Goal: Task Accomplishment & Management: Manage account settings

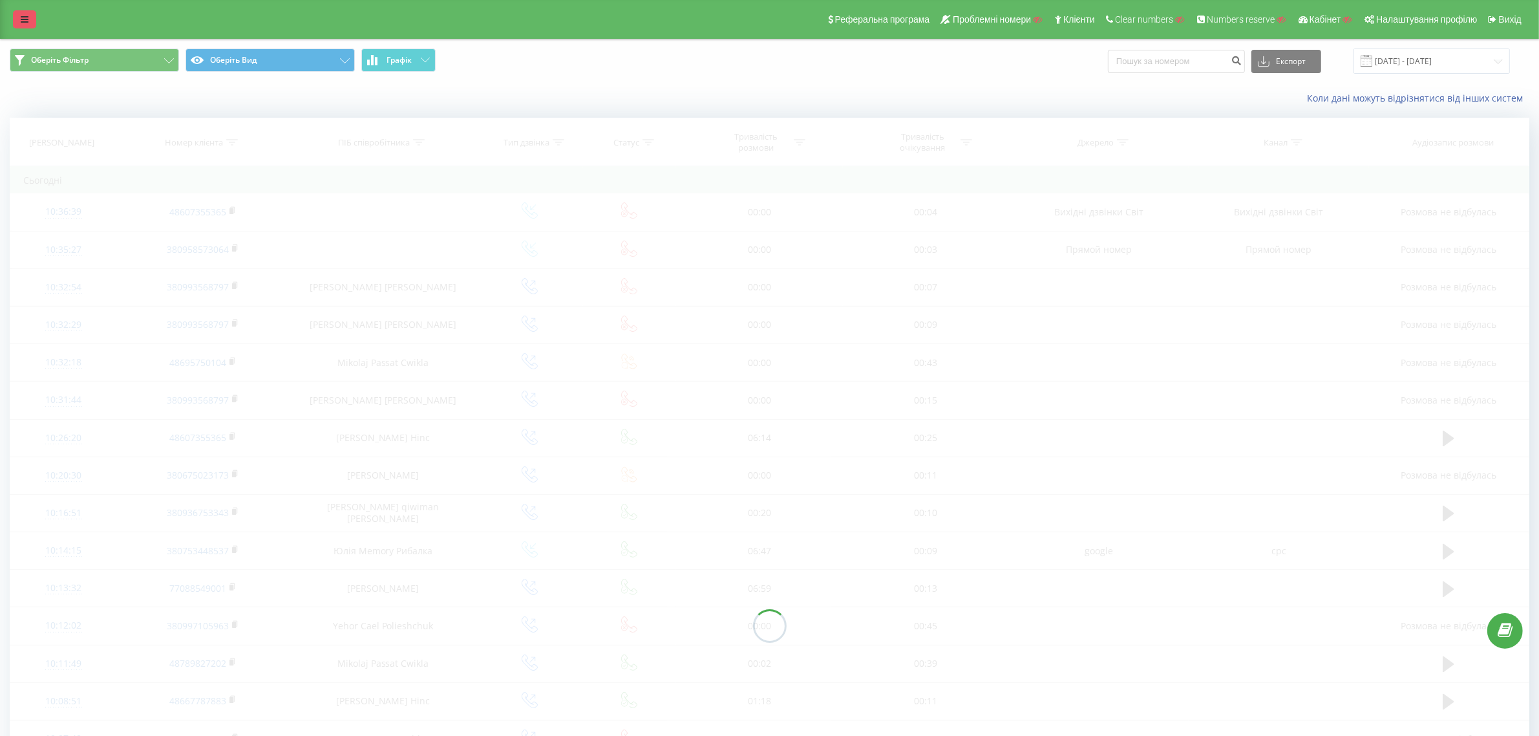
click at [27, 18] on icon at bounding box center [25, 19] width 8 height 9
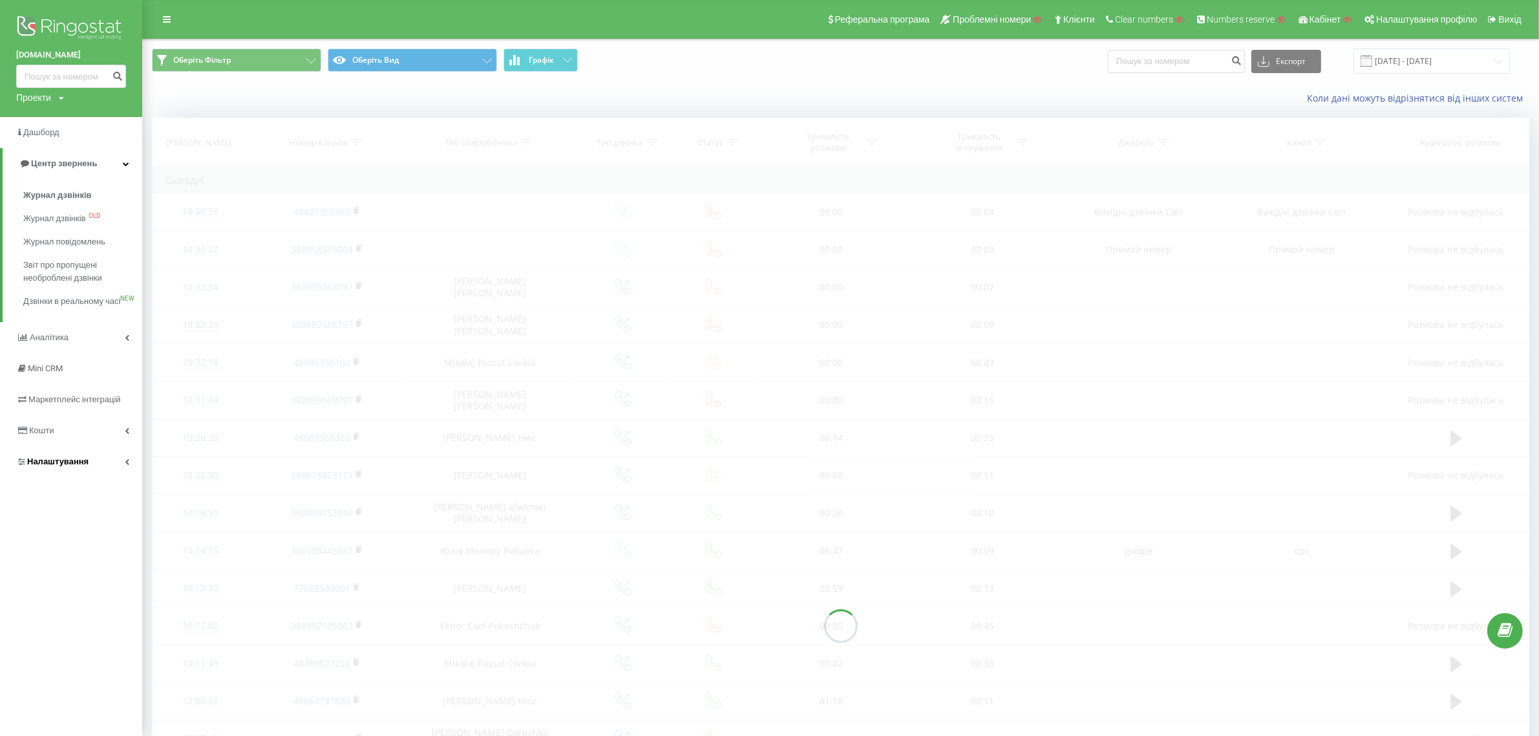
click at [41, 466] on span "Налаштування" at bounding box center [57, 461] width 61 height 10
click at [73, 385] on span "Віртуальна АТС" at bounding box center [67, 381] width 66 height 13
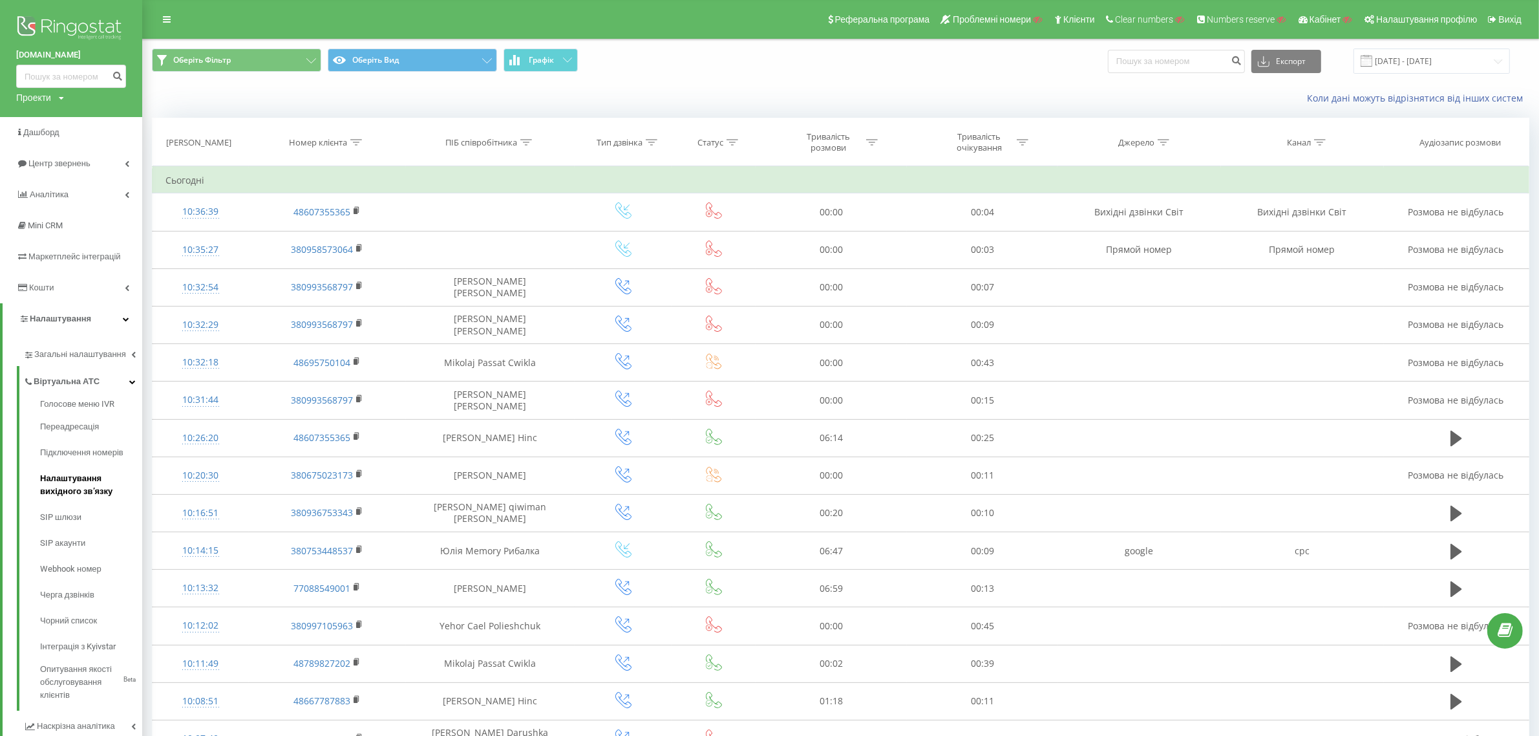
click at [84, 484] on span "Налаштування вихідного зв’язку" at bounding box center [88, 485] width 96 height 26
